Goal: Task Accomplishment & Management: Manage account settings

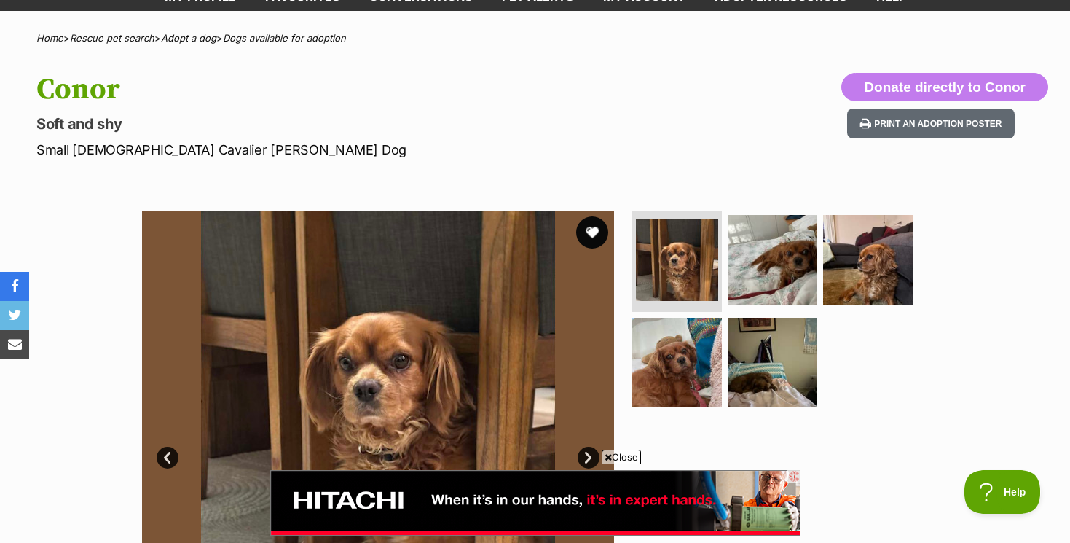
click at [593, 230] on button "favourite" at bounding box center [592, 232] width 32 height 32
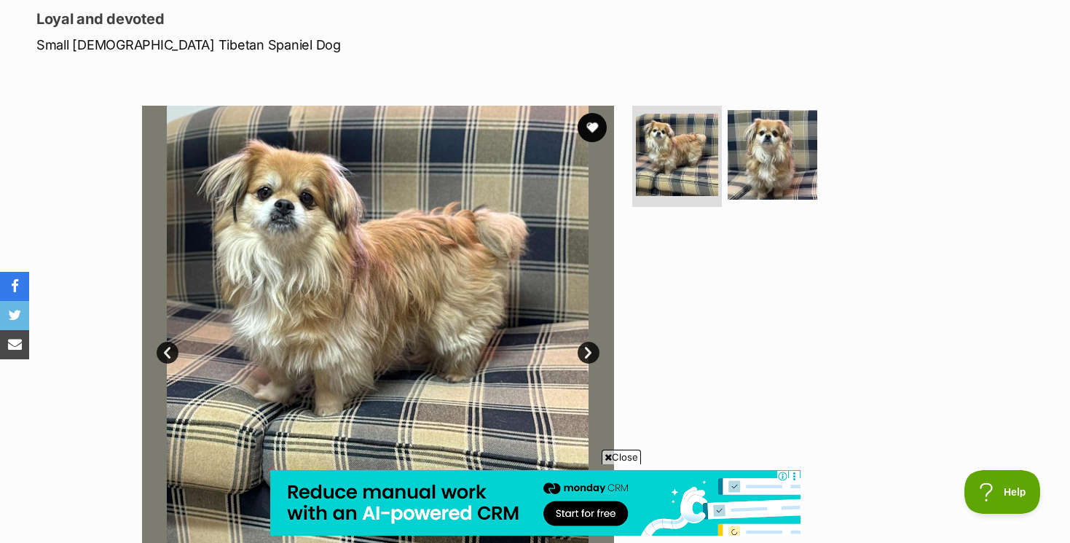
click at [587, 348] on link "Next" at bounding box center [589, 353] width 22 height 22
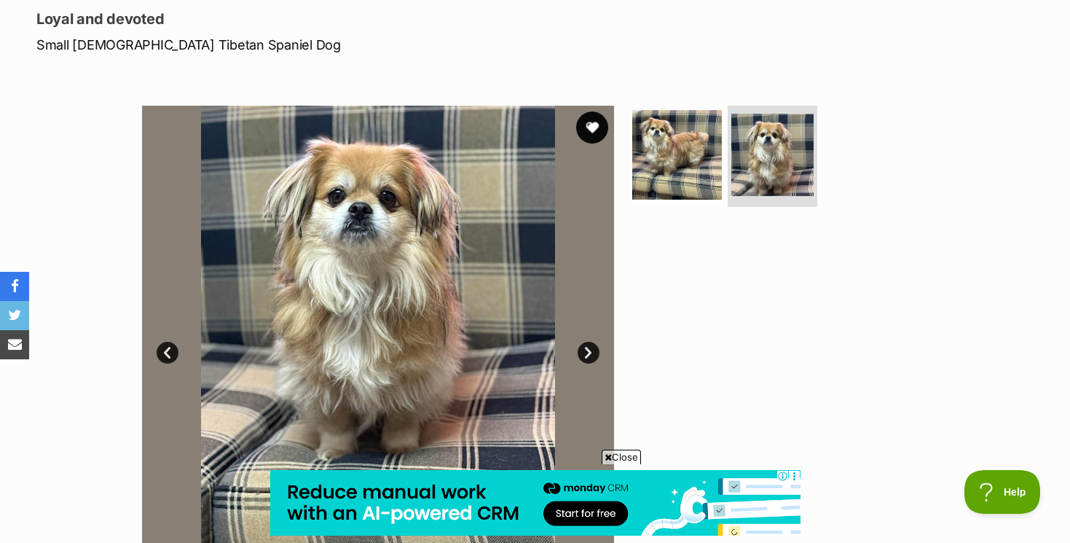
click at [589, 126] on button "favourite" at bounding box center [592, 127] width 32 height 32
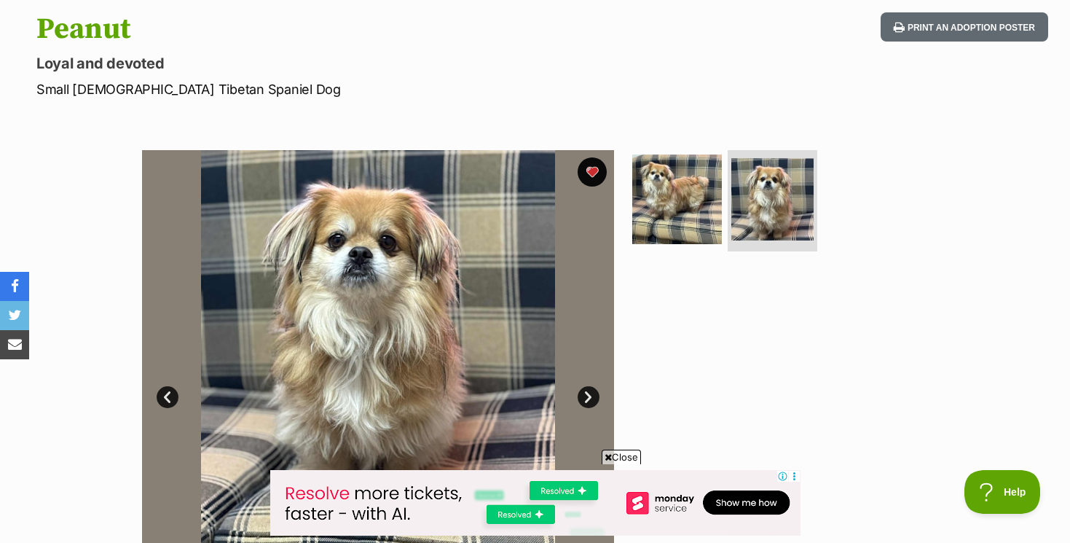
scroll to position [140, 0]
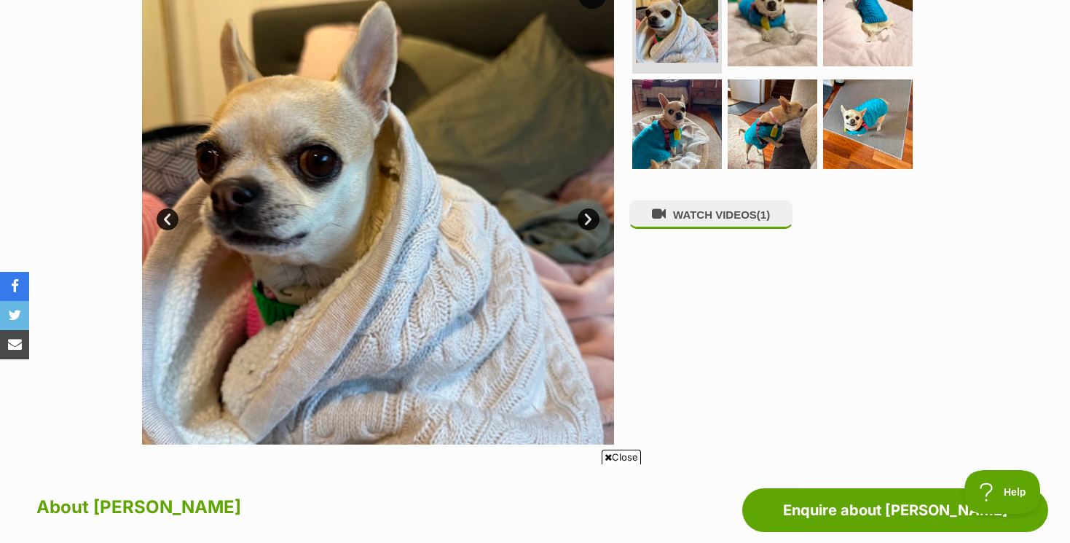
scroll to position [264, 0]
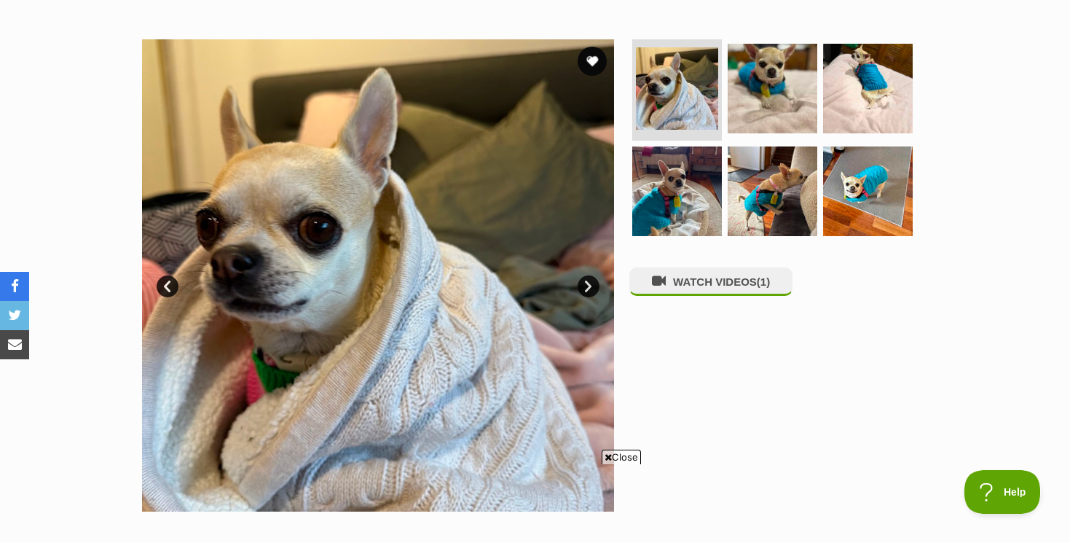
click at [588, 283] on link "Next" at bounding box center [589, 286] width 22 height 22
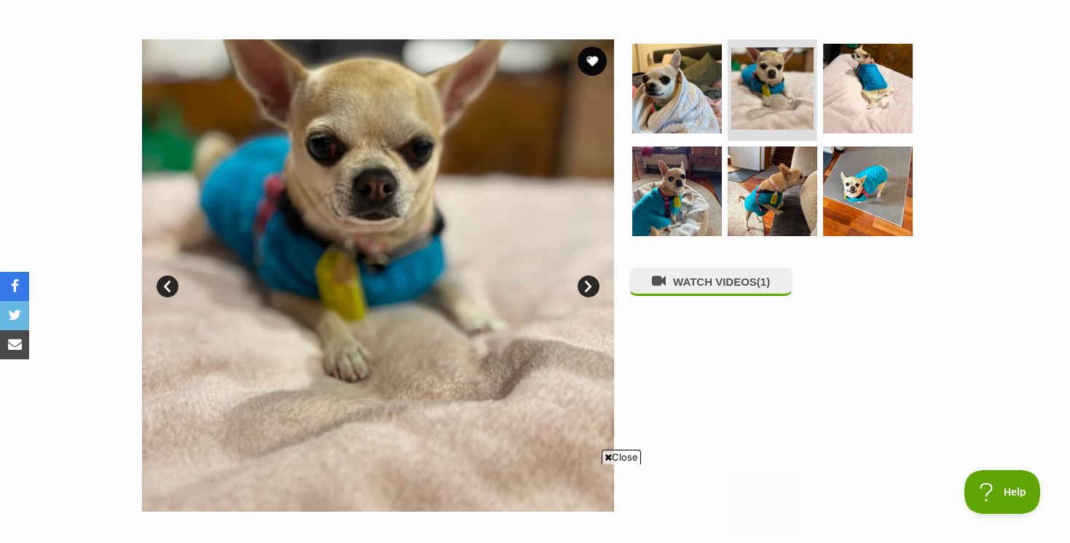
click at [588, 283] on link "Next" at bounding box center [589, 286] width 22 height 22
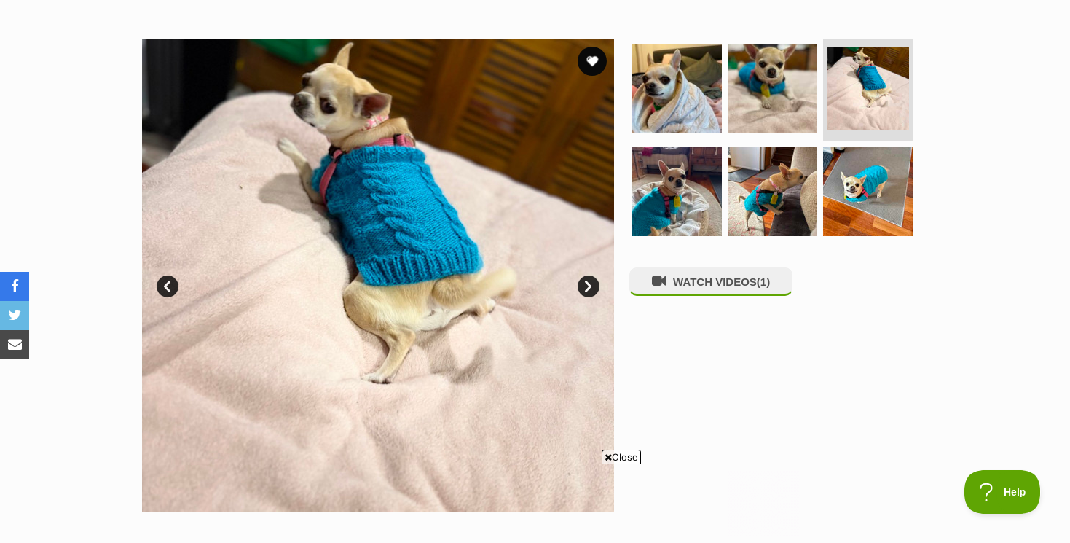
click at [588, 283] on link "Next" at bounding box center [589, 286] width 22 height 22
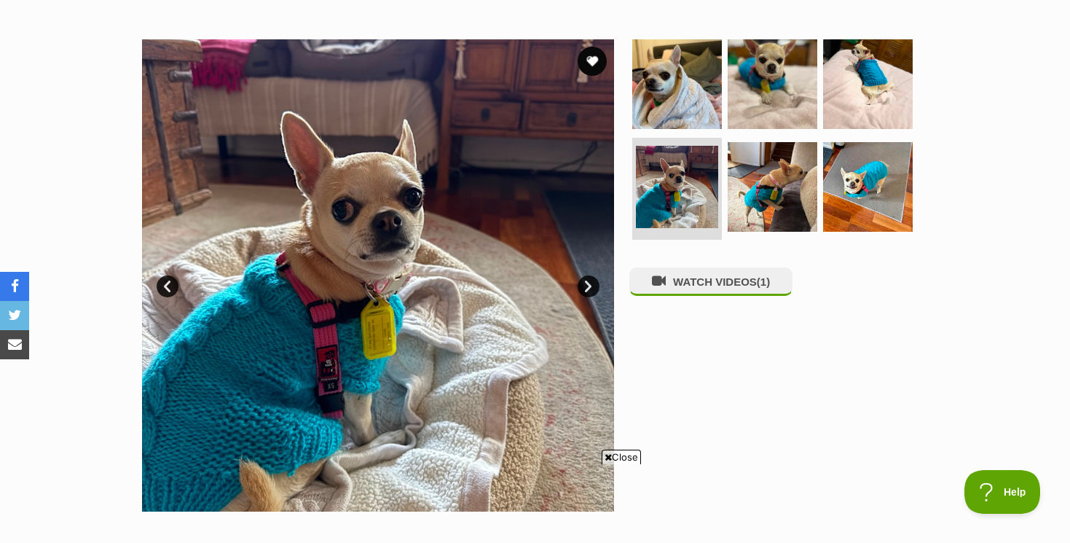
click at [588, 283] on link "Next" at bounding box center [589, 286] width 22 height 22
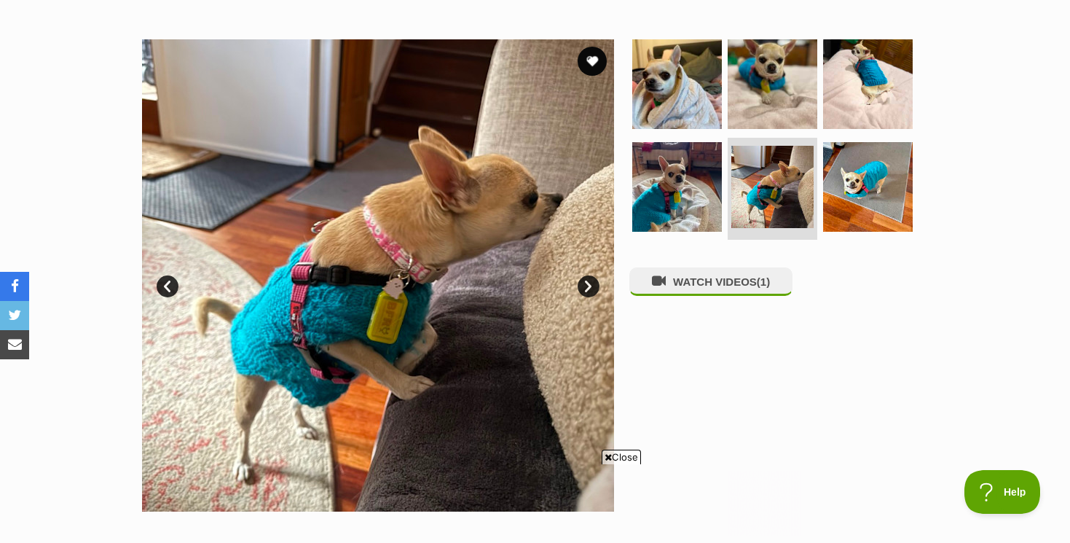
click at [588, 283] on link "Next" at bounding box center [589, 286] width 22 height 22
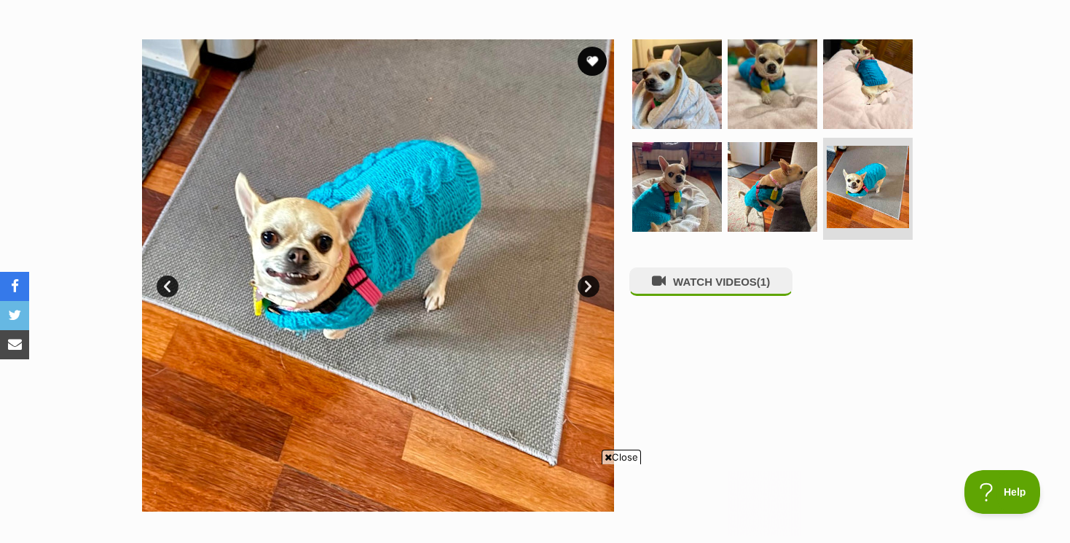
click at [588, 283] on link "Next" at bounding box center [589, 286] width 22 height 22
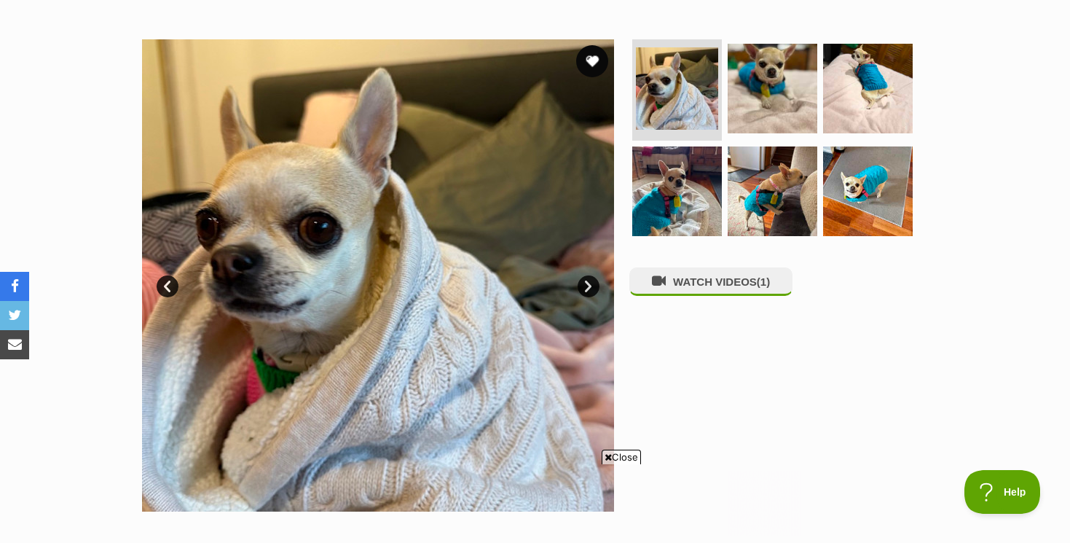
click at [591, 60] on button "favourite" at bounding box center [592, 61] width 32 height 32
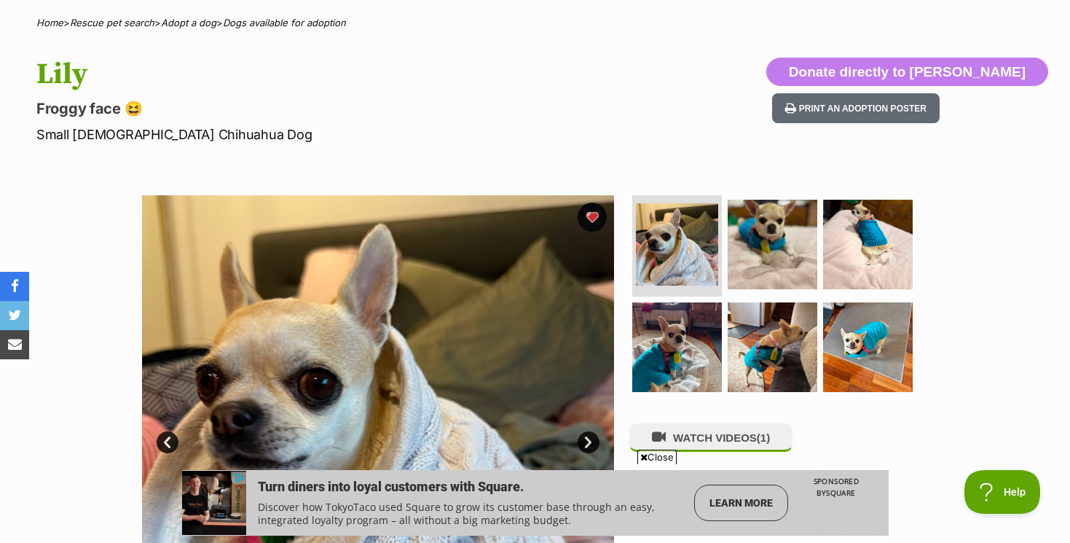
scroll to position [0, 0]
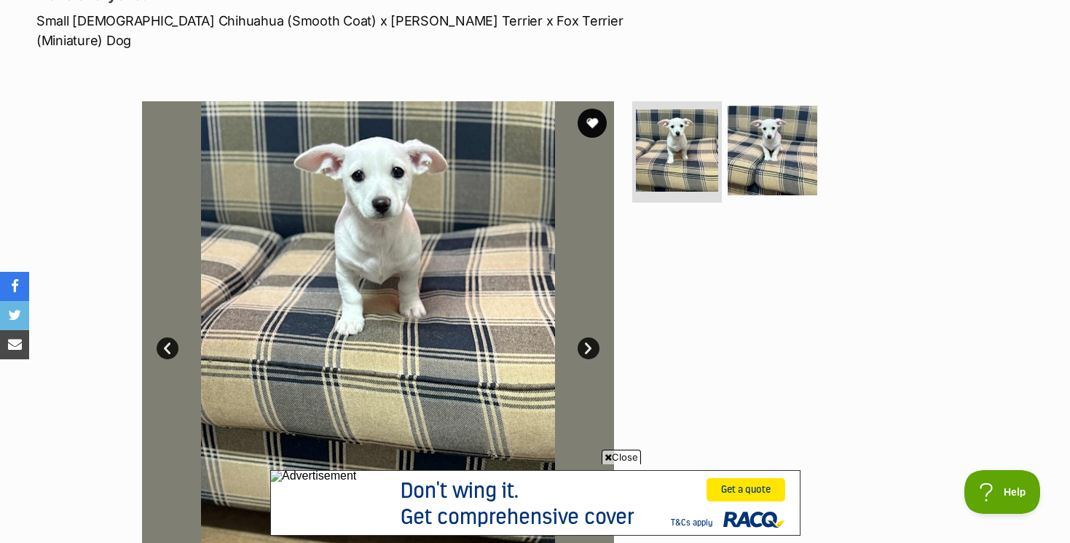
click at [590, 337] on link "Next" at bounding box center [589, 348] width 22 height 22
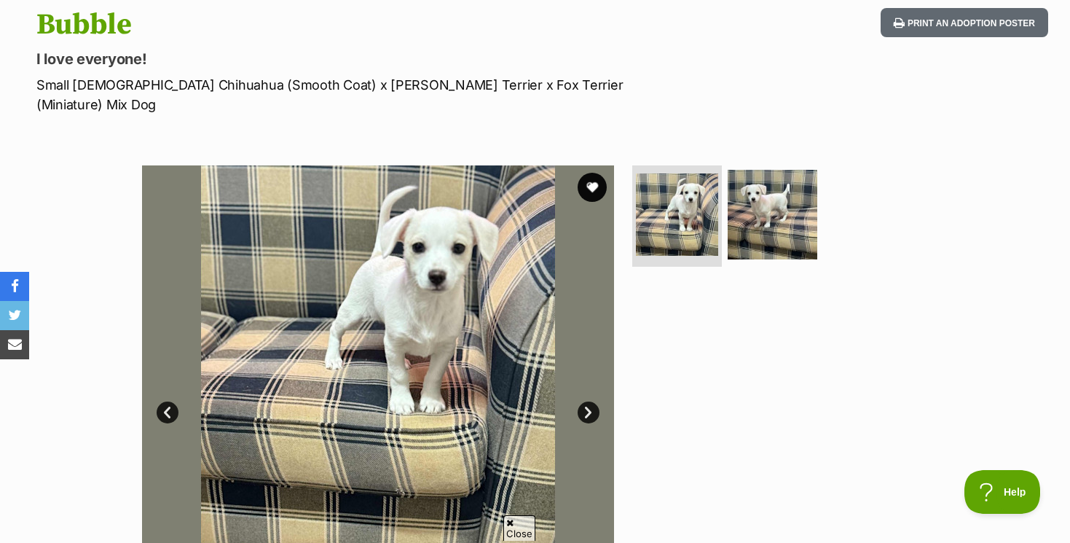
scroll to position [178, 0]
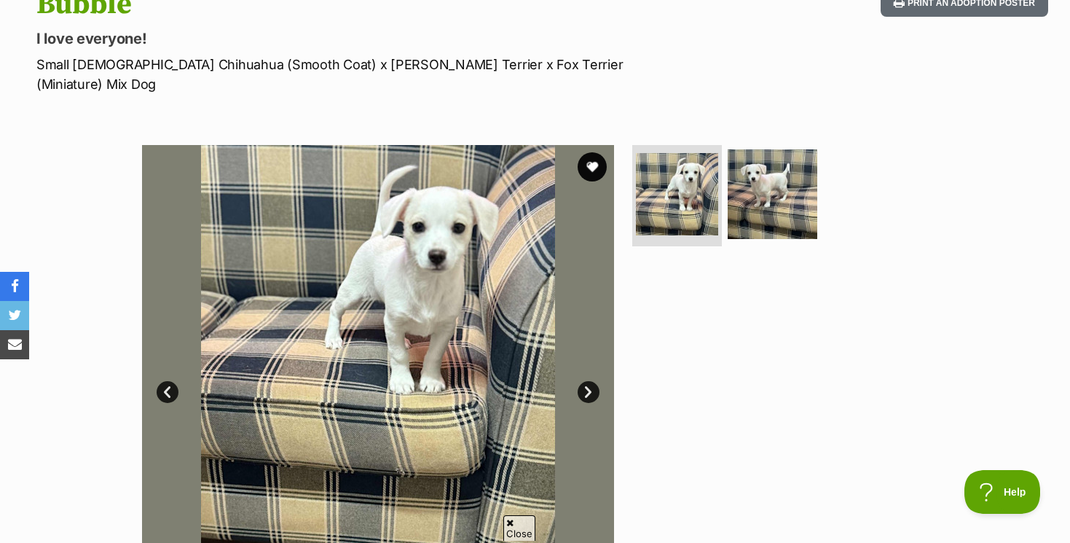
click at [587, 381] on link "Next" at bounding box center [589, 392] width 22 height 22
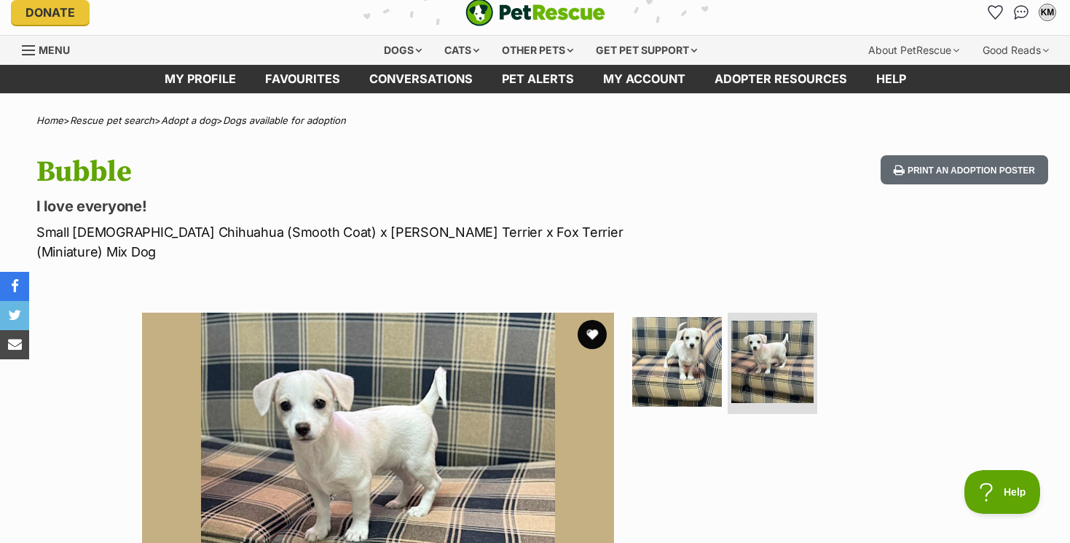
scroll to position [0, 0]
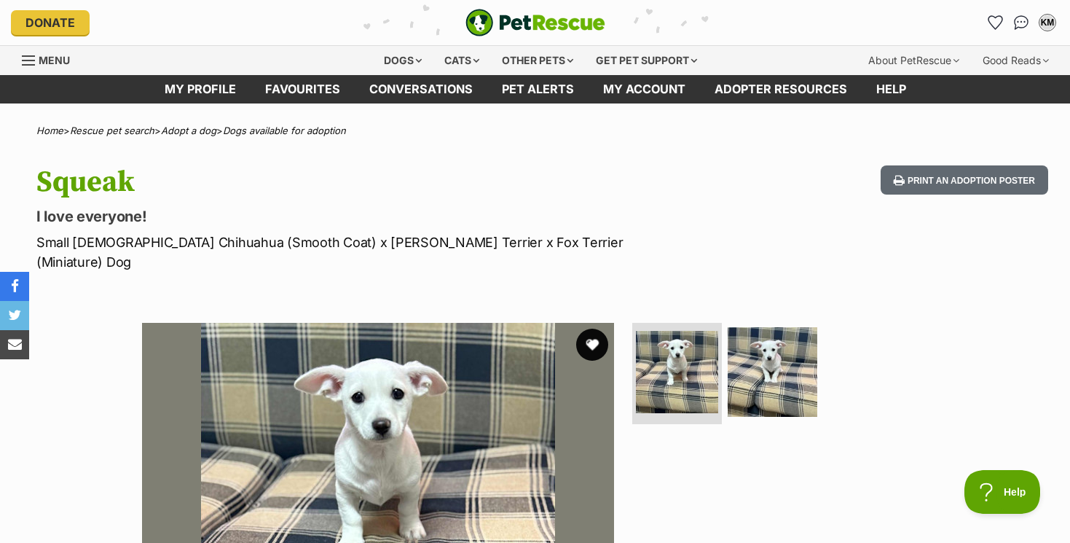
click at [594, 329] on button "favourite" at bounding box center [592, 345] width 32 height 32
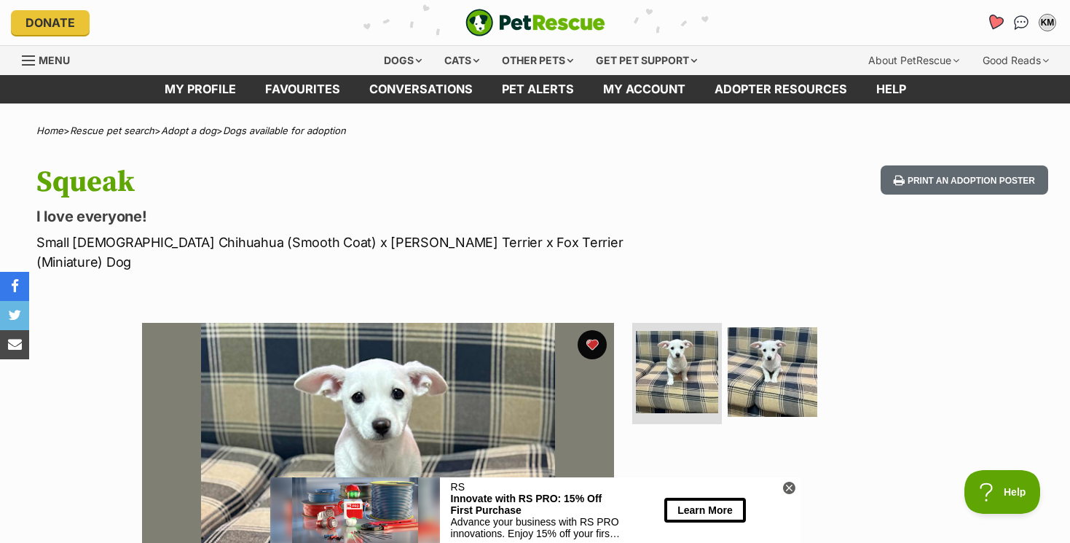
click at [995, 22] on icon "Favourites" at bounding box center [995, 22] width 17 height 17
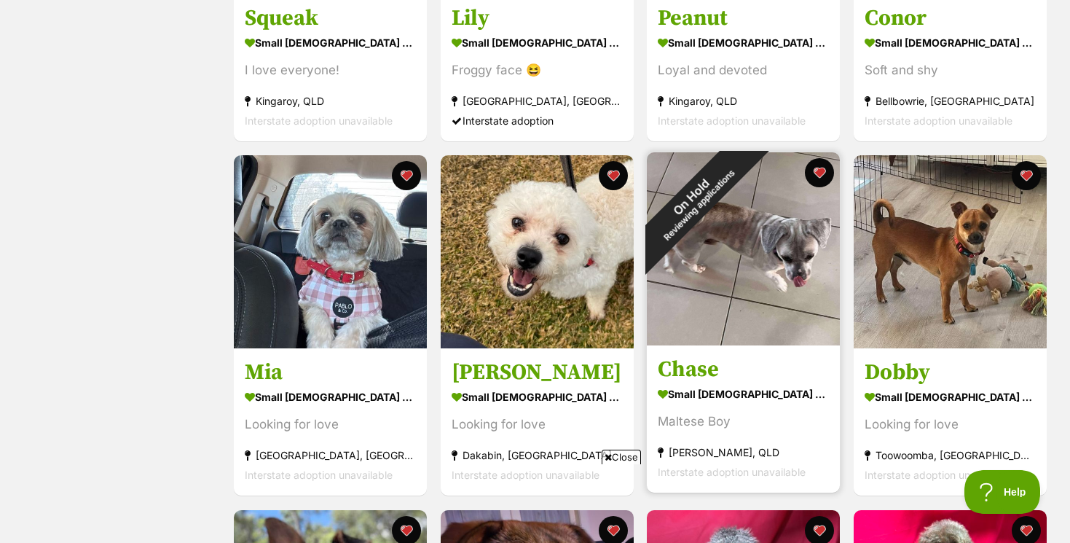
scroll to position [502, 0]
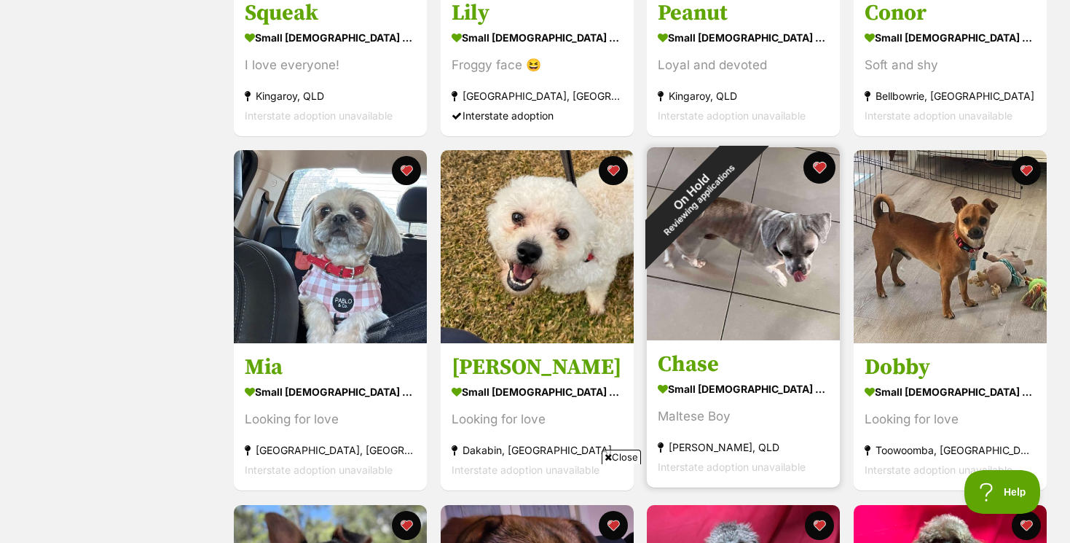
click at [821, 163] on button "favourite" at bounding box center [820, 168] width 32 height 32
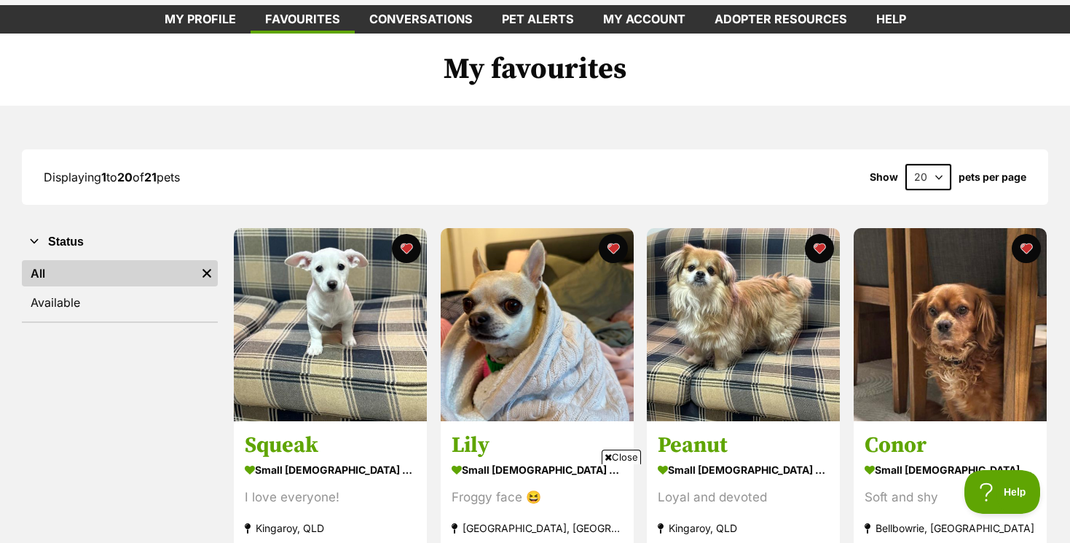
scroll to position [0, 0]
